Goal: Submit feedback/report problem: Submit feedback/report problem

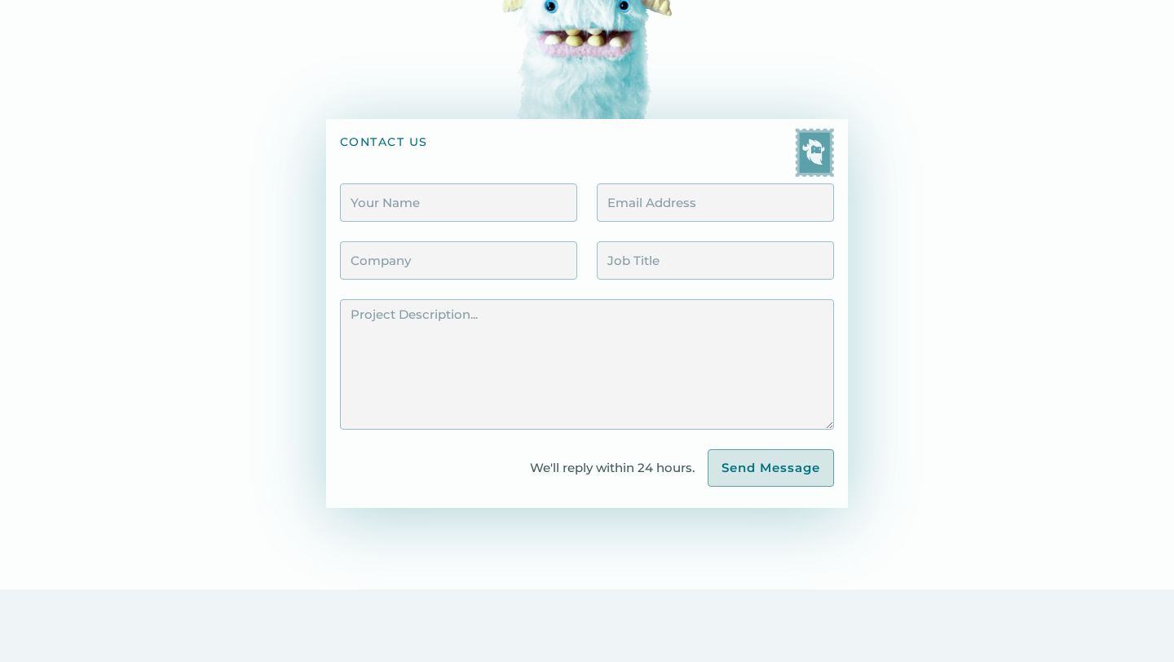
scroll to position [183, 0]
click at [435, 205] on input "Contact Form" at bounding box center [458, 204] width 237 height 38
type input "[PERSON_NAME]"
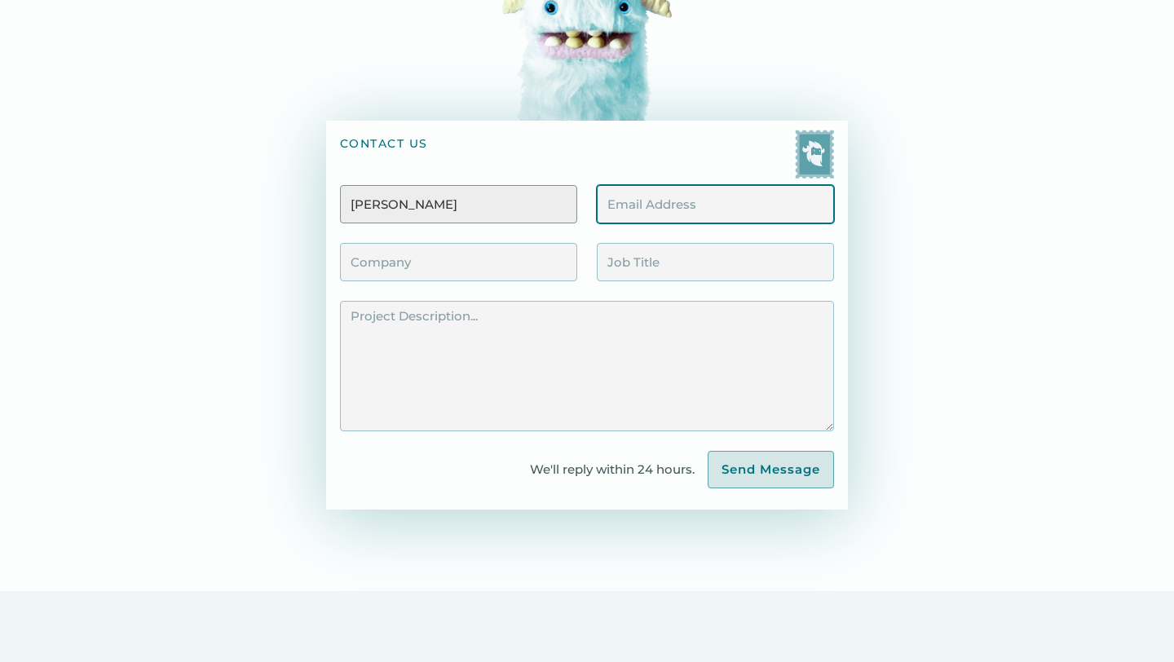
type input "[EMAIL_ADDRESS][DOMAIN_NAME]"
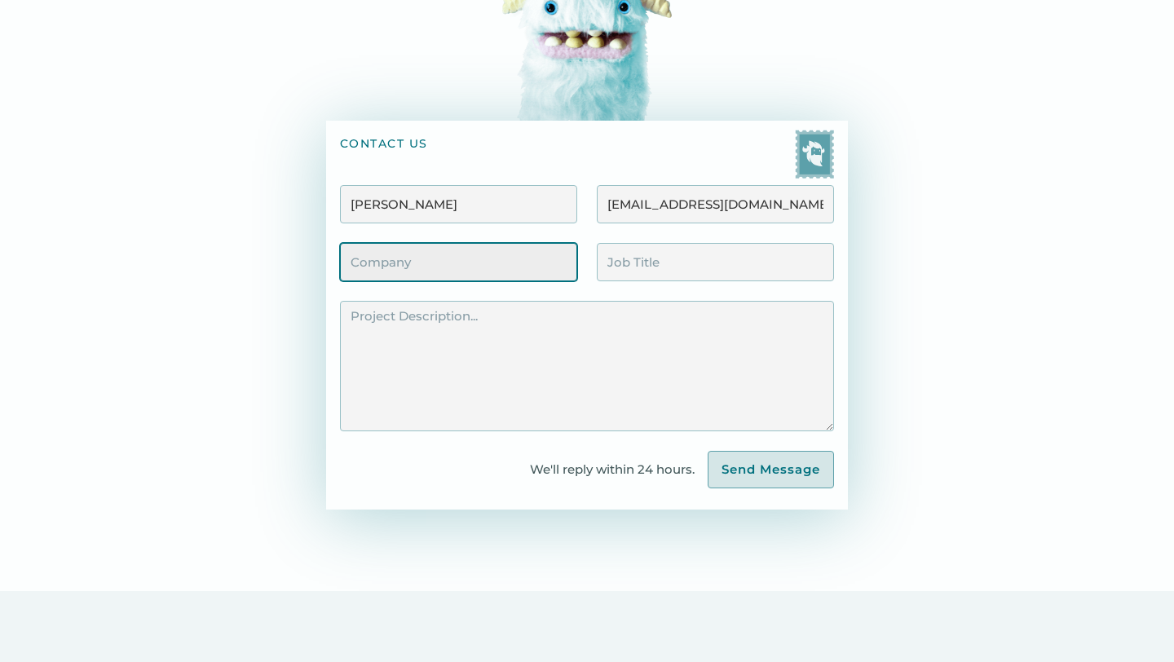
click at [526, 260] on input "Contact Form" at bounding box center [458, 262] width 237 height 38
type input "[PERSON_NAME] Search"
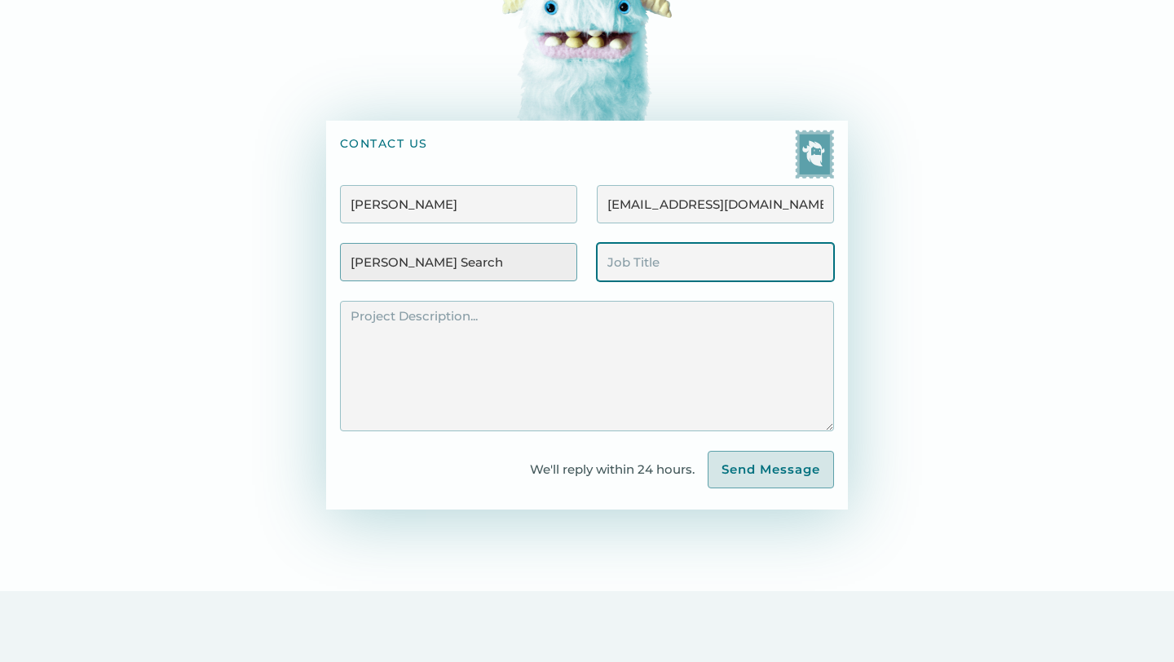
type input "P"
type input "c"
type input "Principal"
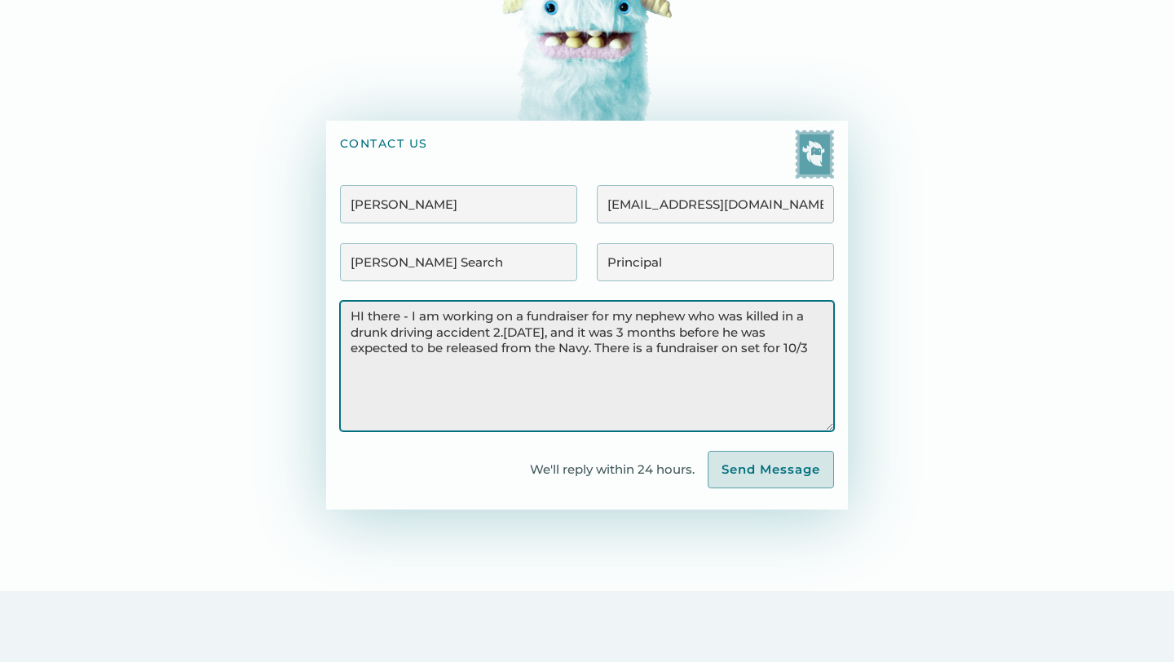
click at [723, 340] on textarea "HI there - I am working on a fundraiser for my nephew who was killed in a drunk…" at bounding box center [587, 366] width 494 height 130
click at [719, 350] on textarea "HI there - I am working on a fundraiser for my nephew who was killed in a drunk…" at bounding box center [587, 366] width 494 height 130
click at [488, 370] on textarea "HI there - I am working on a fundraiser for my nephew who was killed in a drunk…" at bounding box center [587, 366] width 494 height 130
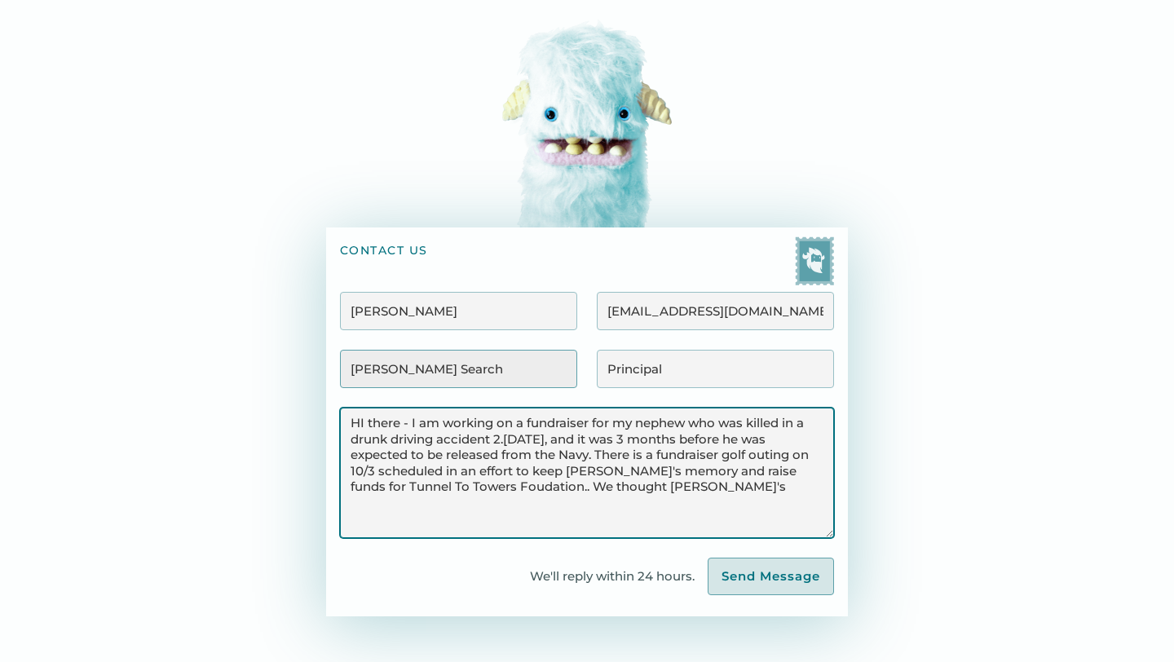
scroll to position [0, 0]
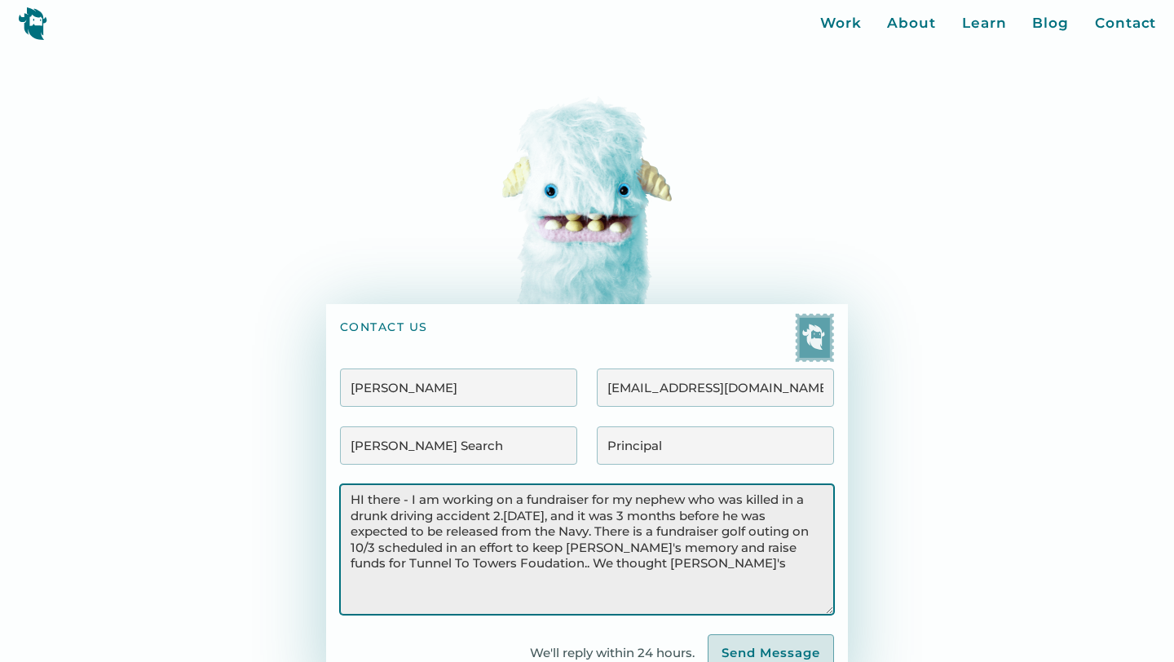
click at [666, 560] on textarea "HI there - I am working on a fundraiser for my nephew who was killed in a drunk…" at bounding box center [587, 549] width 494 height 130
type textarea "HI there - I am working on a fundraiser for my nephew who was killed in a drunk…"
